Goal: Task Accomplishment & Management: Complete application form

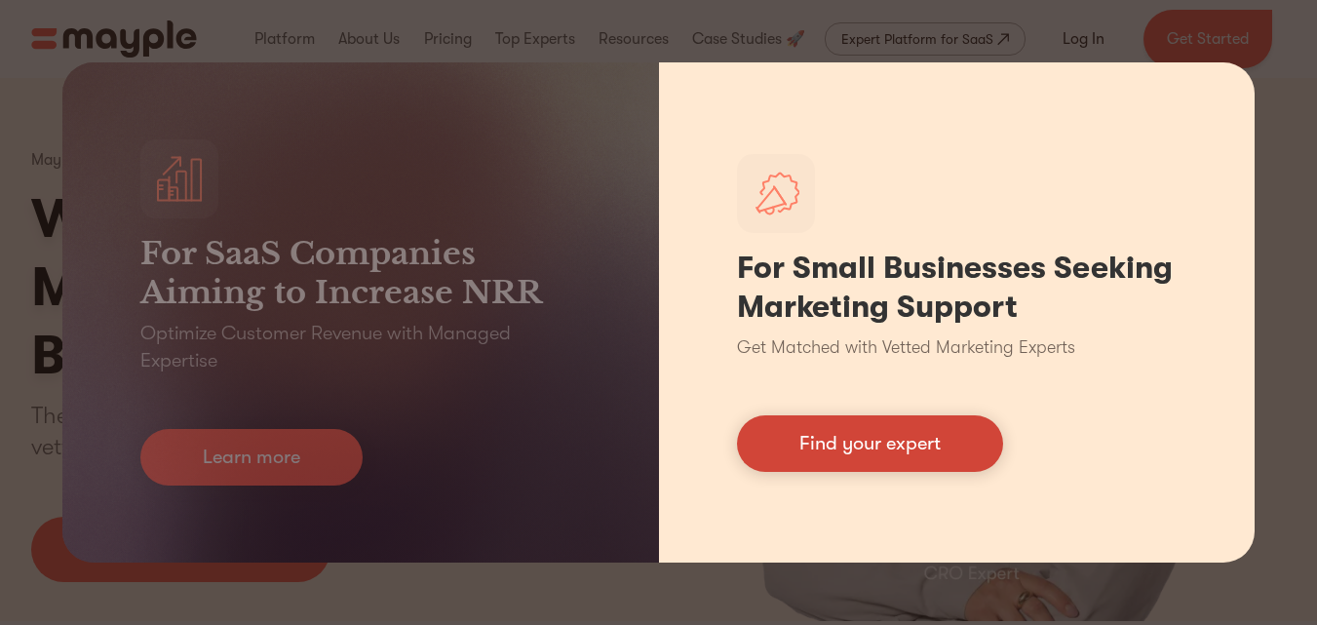
click at [964, 458] on link "Find your expert" at bounding box center [870, 443] width 266 height 57
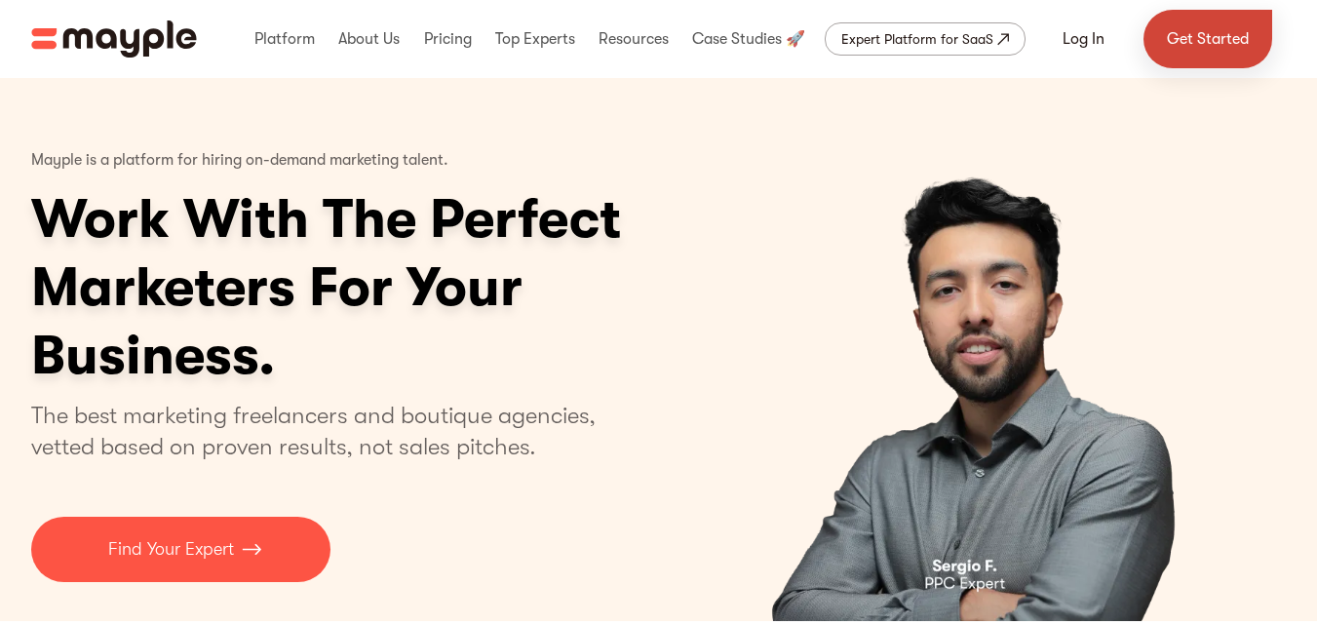
click at [1203, 31] on link "Get Started" at bounding box center [1207, 39] width 129 height 58
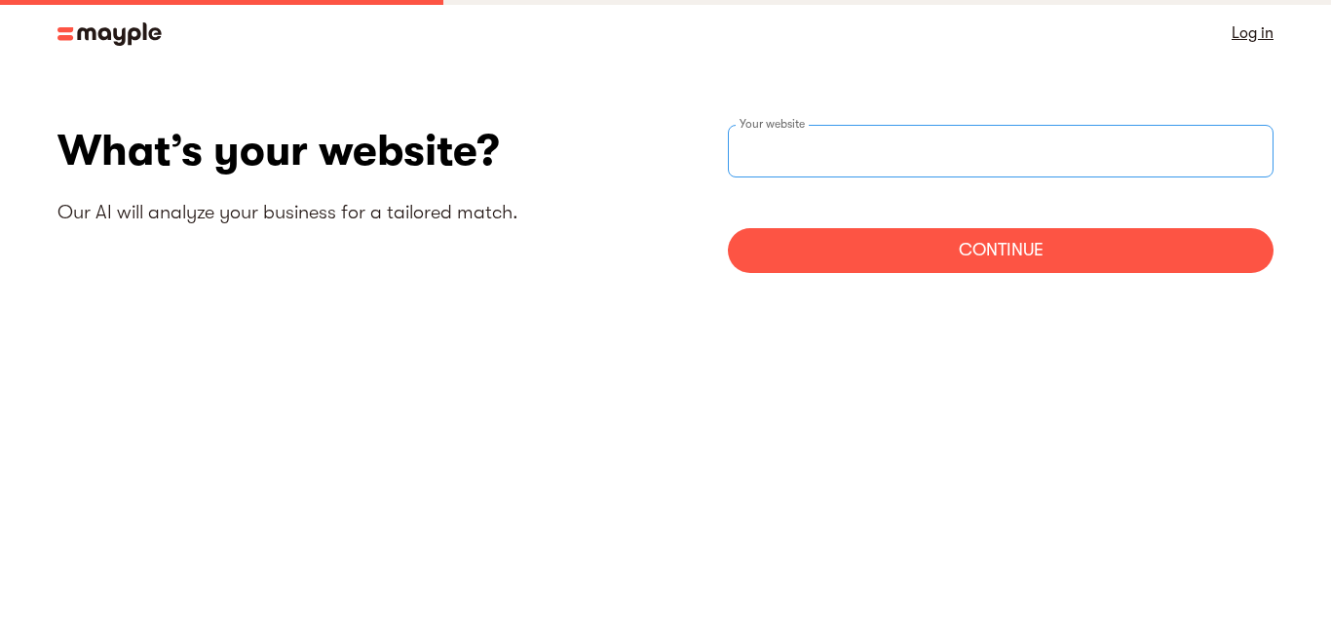
click at [1138, 144] on input "text" at bounding box center [1001, 151] width 546 height 53
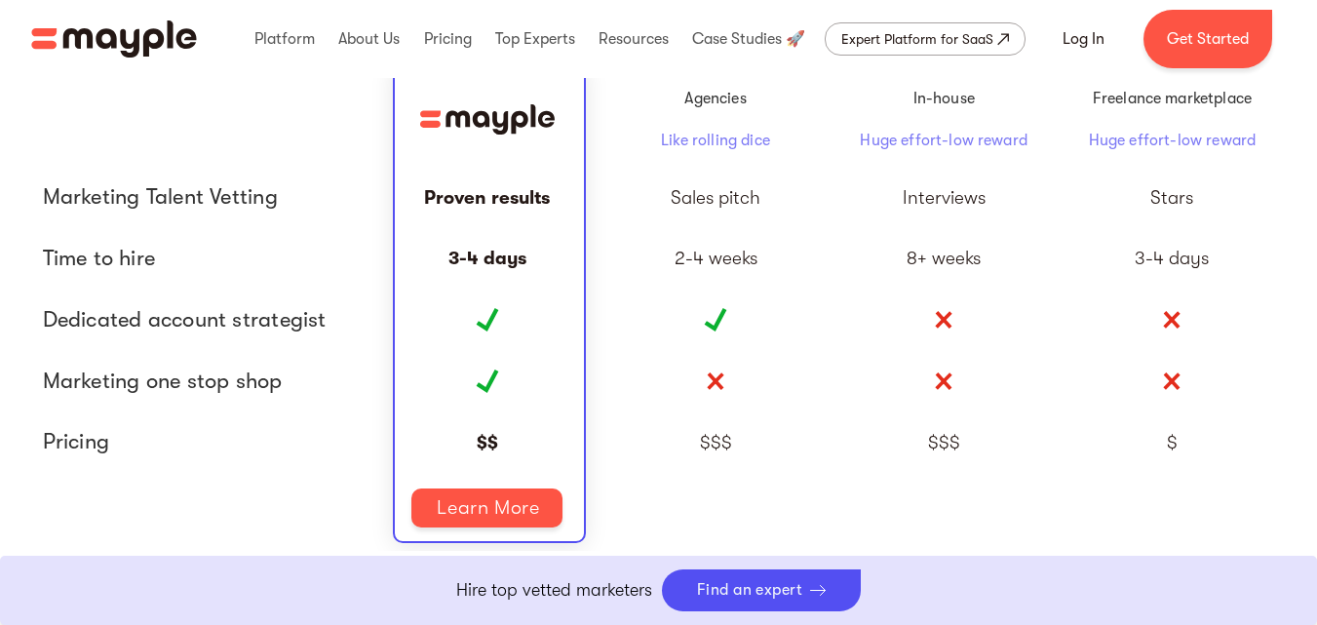
scroll to position [4692, 0]
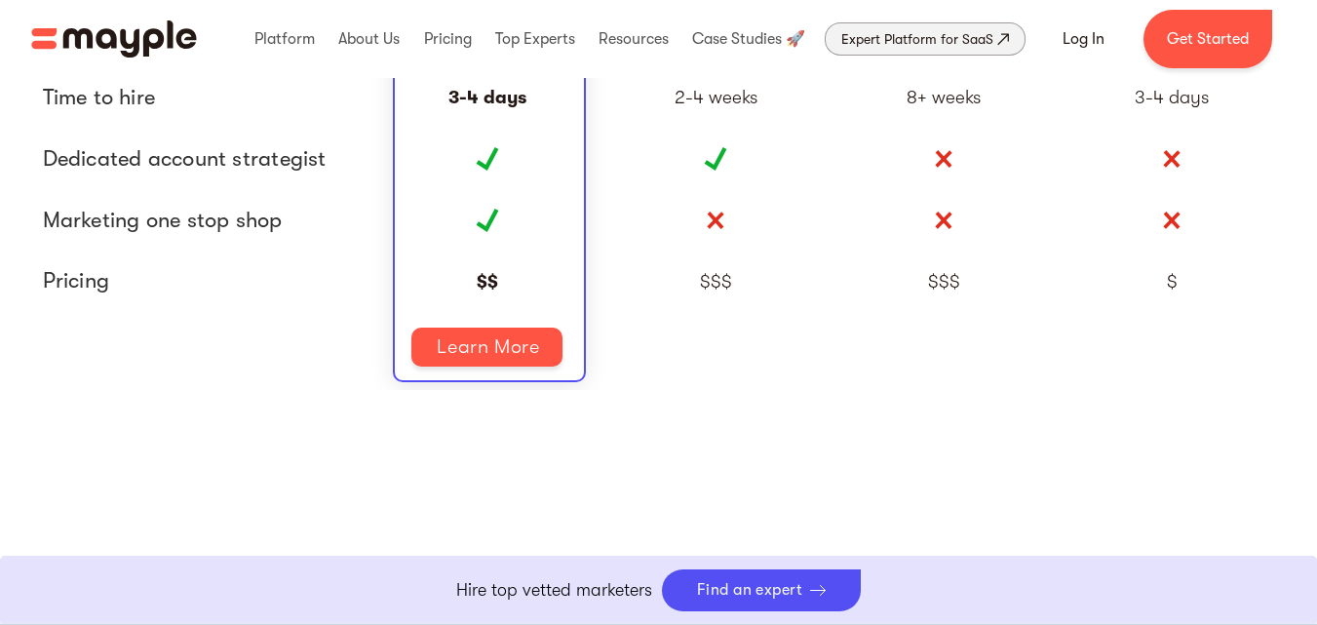
click at [889, 35] on div "Expert Platform for SaaS" at bounding box center [917, 38] width 152 height 23
